Goal: Information Seeking & Learning: Find specific fact

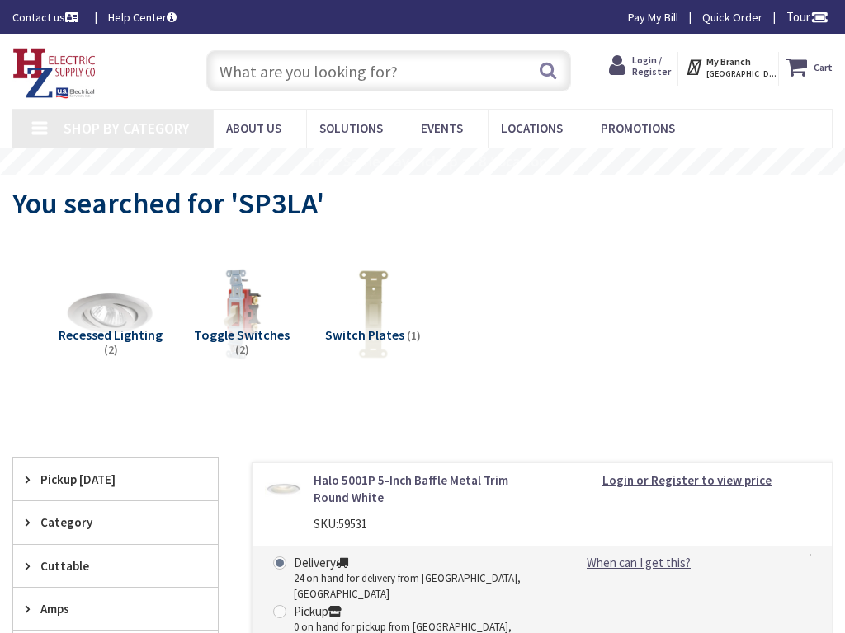
type input "Devonshire Park, 1250 Devonshire Crescent, Vancouver, BC V6H 2G2, Canada"
